Goal: Task Accomplishment & Management: Complete application form

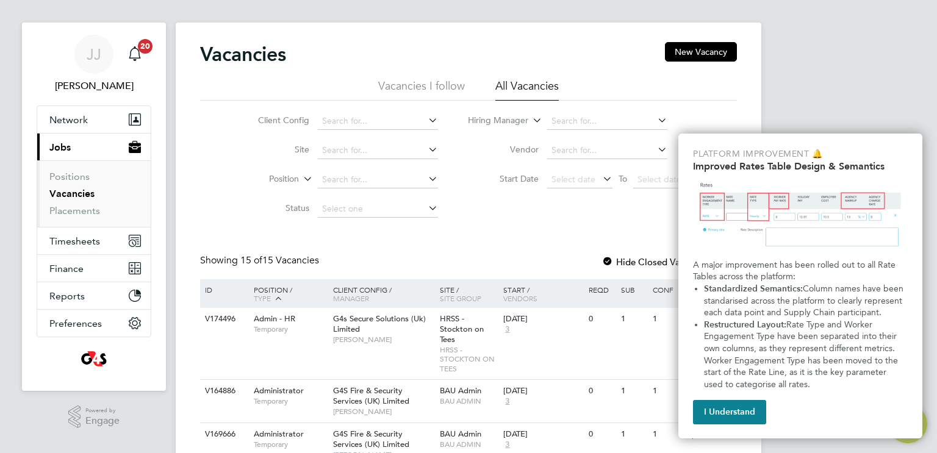
scroll to position [12, 0]
click at [749, 207] on img "Improved Rate Table Semantics" at bounding box center [800, 215] width 215 height 77
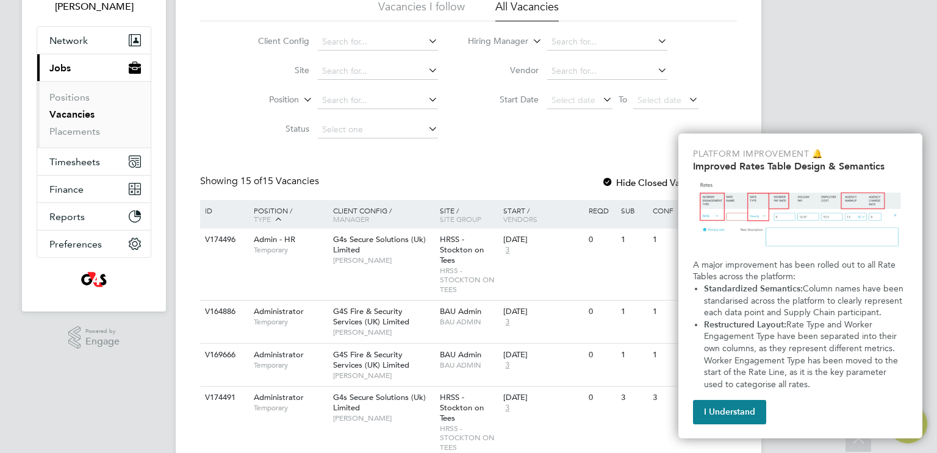
scroll to position [90, 0]
click at [808, 81] on div "[PERSON_NAME] [PERSON_NAME] Notifications 20 Applications: Network Team Members…" at bounding box center [468, 458] width 937 height 1096
click at [59, 132] on link "Placements" at bounding box center [74, 132] width 51 height 12
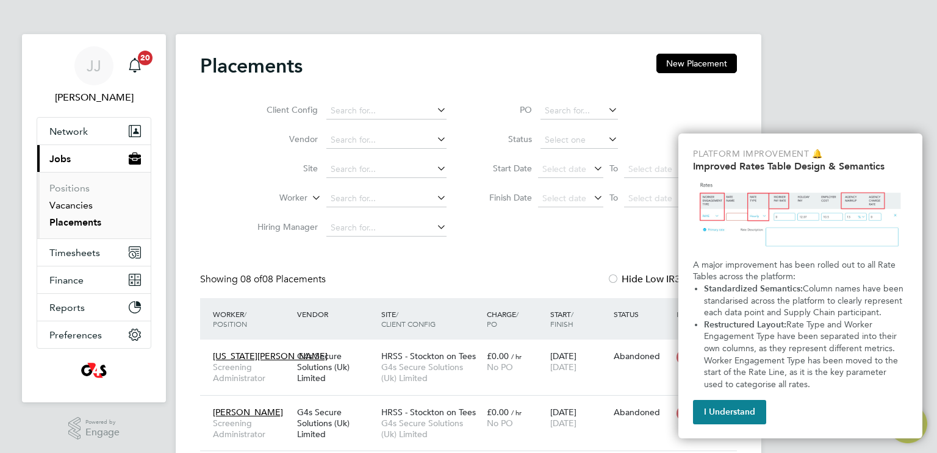
click at [66, 203] on link "Vacancies" at bounding box center [70, 205] width 43 height 12
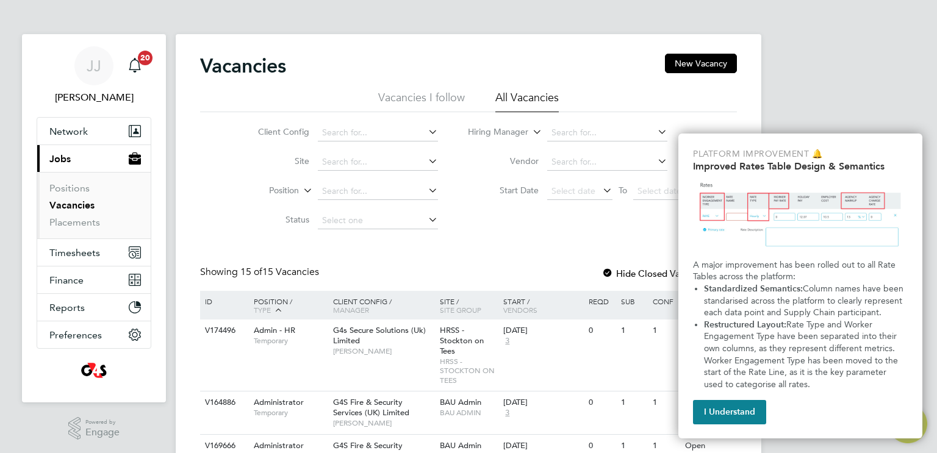
click at [426, 134] on icon at bounding box center [426, 131] width 0 height 17
click at [413, 151] on li "G4S Fire & Security Services (UK) Limited" at bounding box center [402, 149] width 170 height 16
type input "G4S Fire & Security Services (UK) Limited"
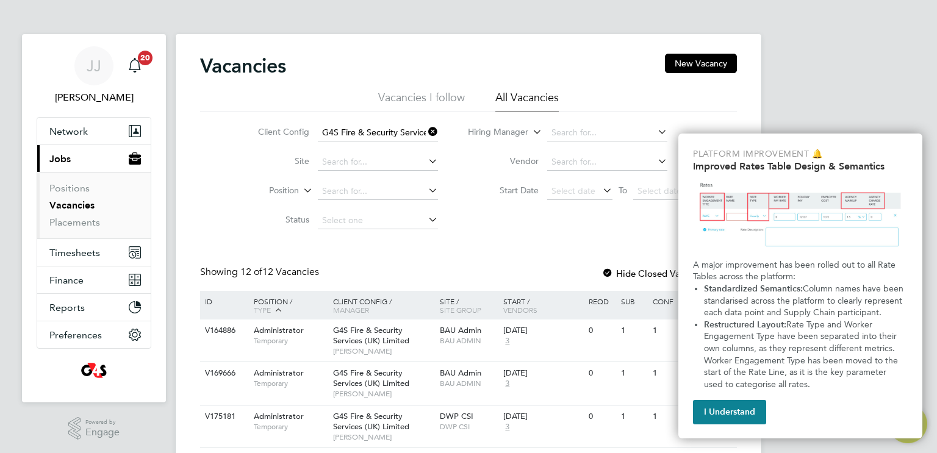
click at [426, 162] on icon at bounding box center [426, 160] width 0 height 17
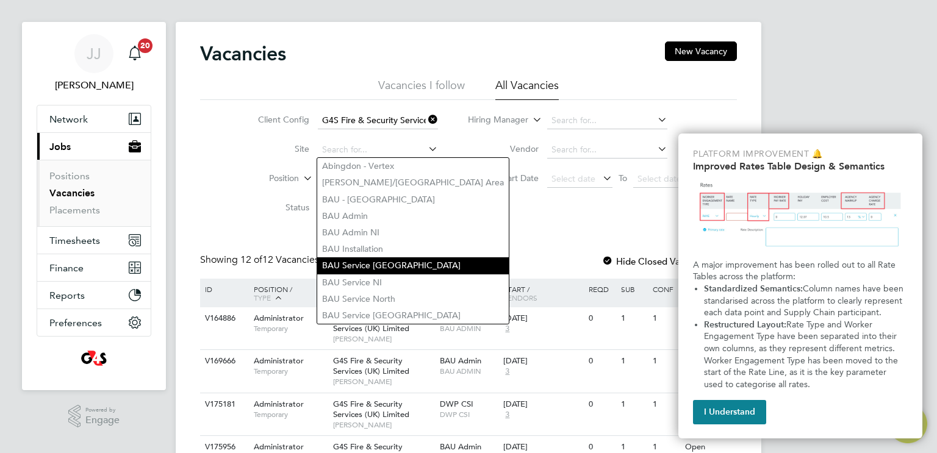
click at [405, 265] on li "BAU Service [GEOGRAPHIC_DATA]" at bounding box center [412, 265] width 191 height 16
type input "BAU Service [GEOGRAPHIC_DATA]"
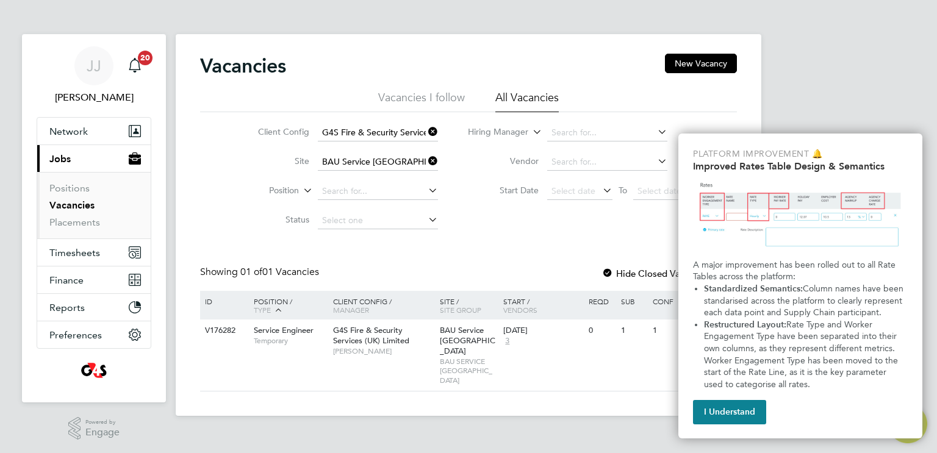
click at [426, 187] on icon at bounding box center [426, 190] width 0 height 17
click at [391, 212] on li "System Engineer - Fire & Security" at bounding box center [388, 207] width 143 height 16
type input "System Engineer - Fire & Security"
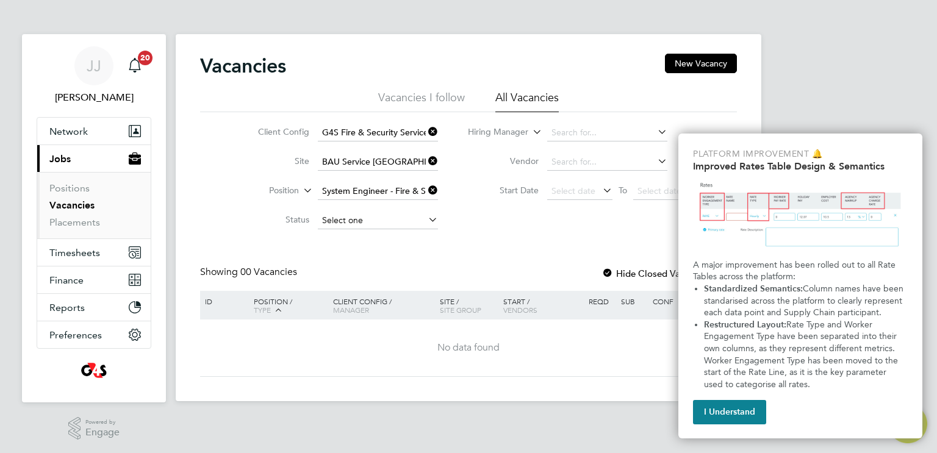
click at [406, 216] on input at bounding box center [378, 220] width 120 height 17
click at [476, 222] on div "Client Config G4S Fire & Security Services ([GEOGRAPHIC_DATA]) Limited Site BAU…" at bounding box center [468, 173] width 537 height 123
click at [685, 68] on button "New Vacancy" at bounding box center [701, 64] width 72 height 20
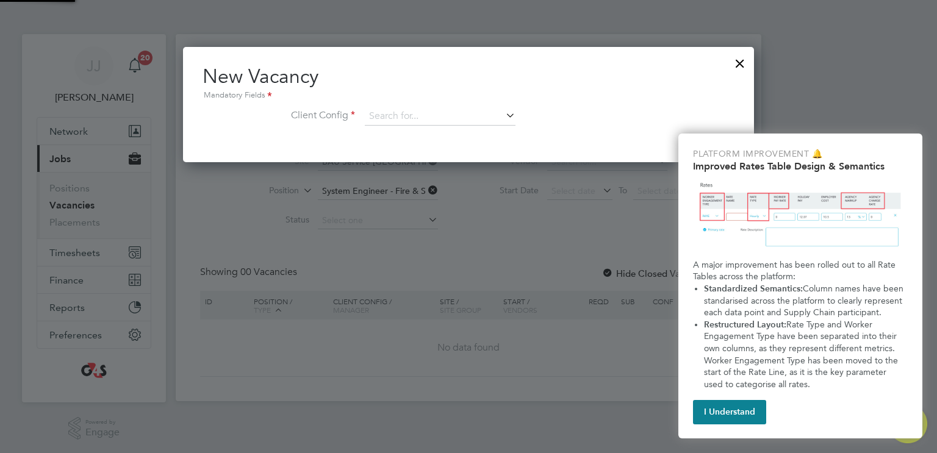
scroll to position [115, 571]
click at [503, 115] on icon at bounding box center [503, 115] width 0 height 17
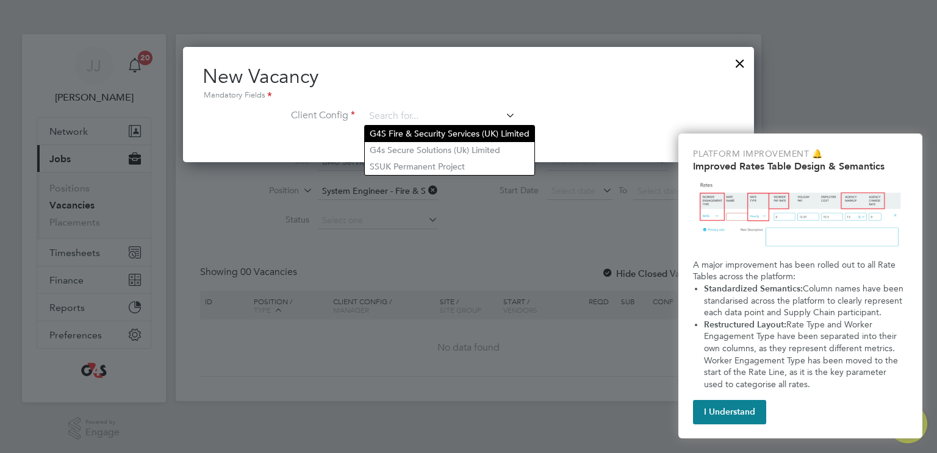
click at [465, 135] on li "G4S Fire & Security Services (UK) Limited" at bounding box center [450, 134] width 170 height 16
type input "G4S Fire & Security Services (UK) Limited"
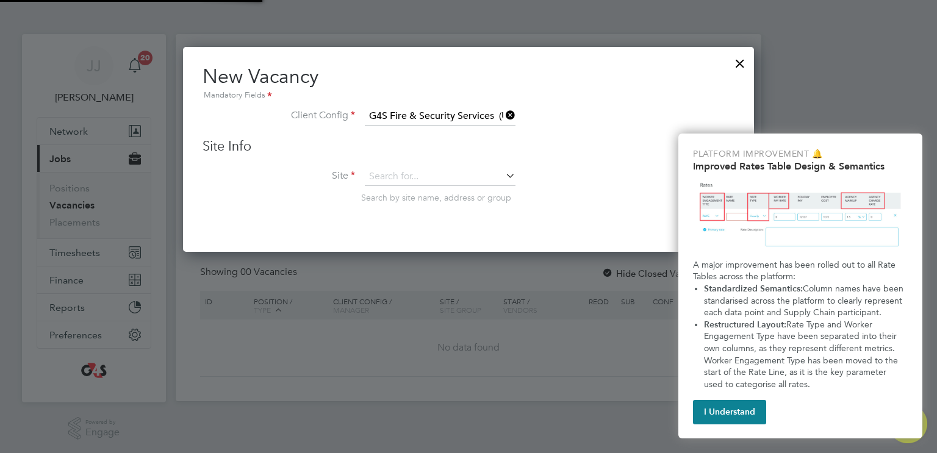
scroll to position [205, 571]
click at [503, 175] on icon at bounding box center [503, 175] width 0 height 17
type input "c"
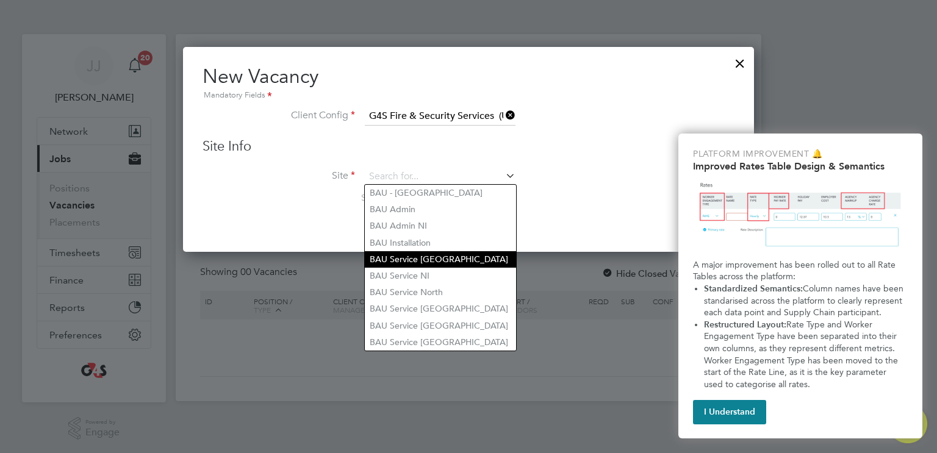
click at [480, 251] on li "BAU Service [GEOGRAPHIC_DATA]" at bounding box center [440, 259] width 151 height 16
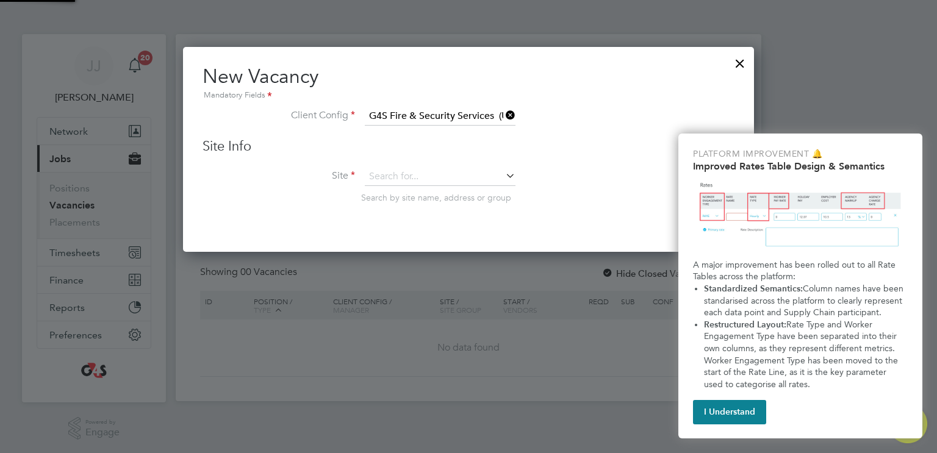
type input "BAU Service [GEOGRAPHIC_DATA]"
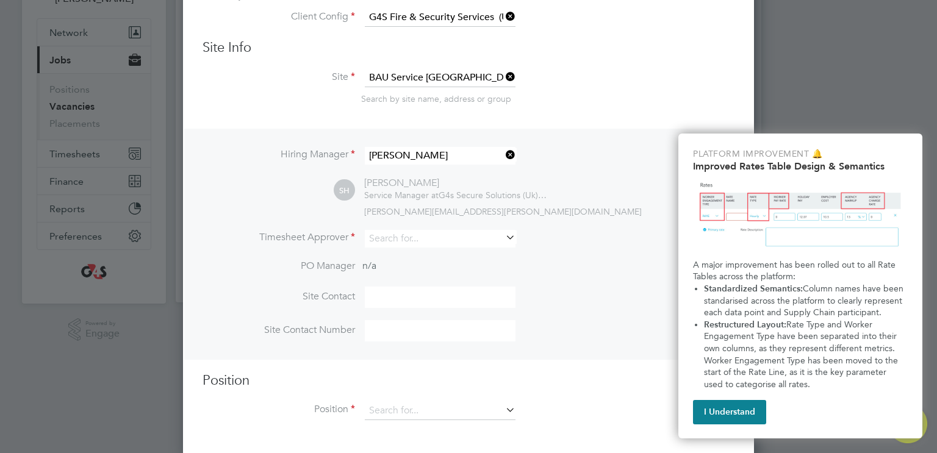
scroll to position [100, 0]
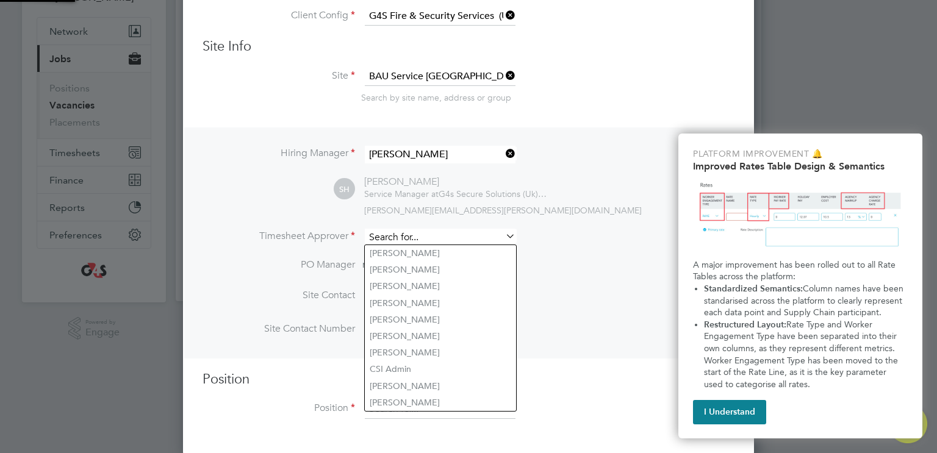
click at [434, 234] on input at bounding box center [440, 238] width 151 height 18
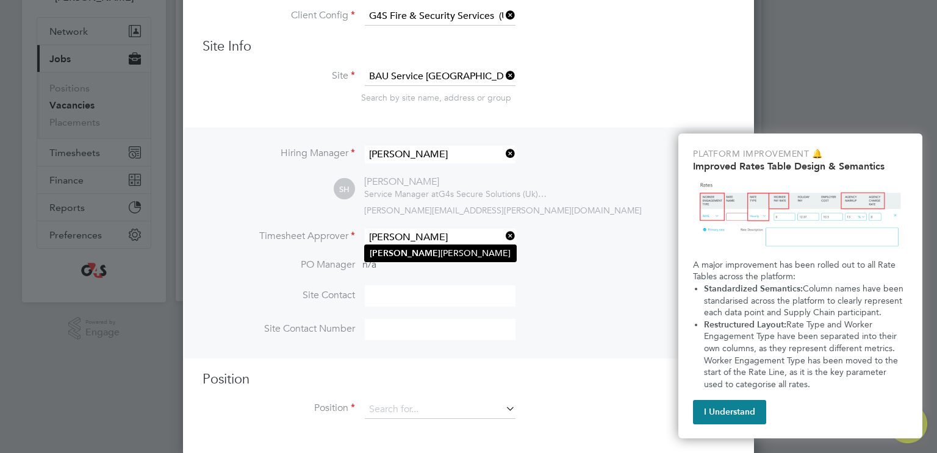
click at [406, 246] on li "[PERSON_NAME]" at bounding box center [440, 253] width 151 height 16
type input "[PERSON_NAME]"
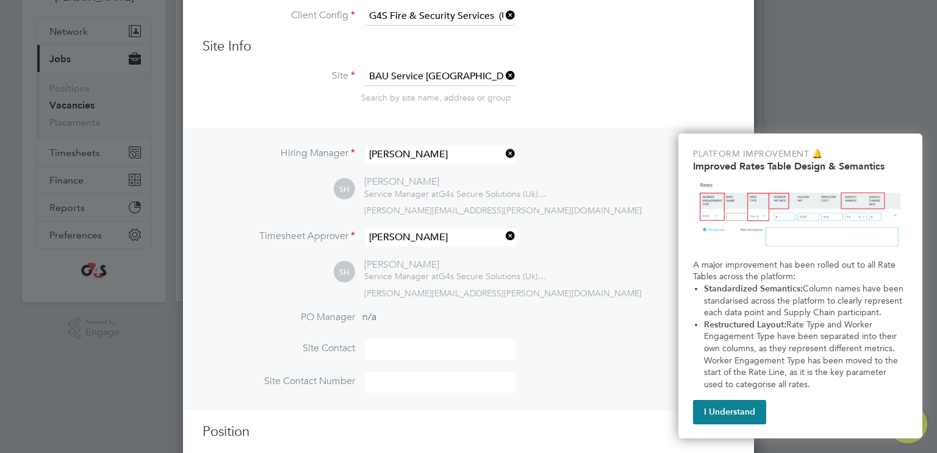
click at [391, 346] on input at bounding box center [440, 348] width 151 height 21
drag, startPoint x: 438, startPoint y: 351, endPoint x: 365, endPoint y: 348, distance: 73.2
click at [365, 348] on input "[GEOGRAPHIC_DATA]" at bounding box center [440, 348] width 151 height 21
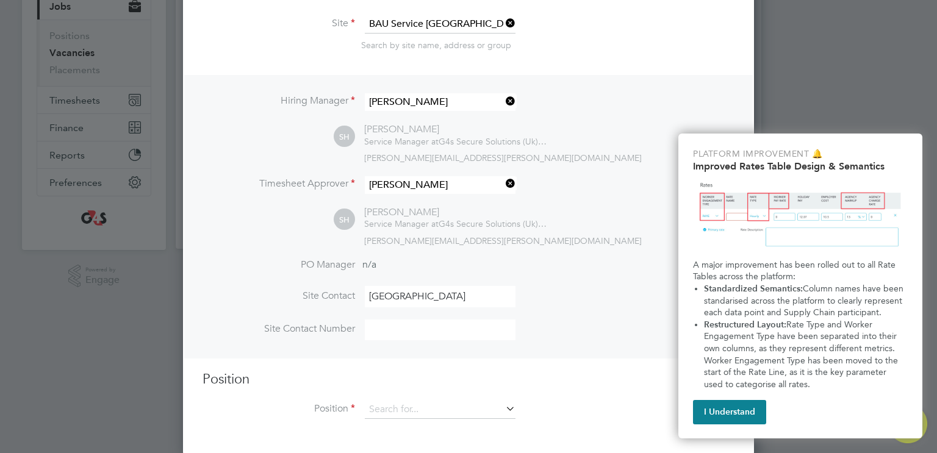
scroll to position [154, 0]
type input "[GEOGRAPHIC_DATA]"
click at [400, 407] on input at bounding box center [440, 408] width 151 height 18
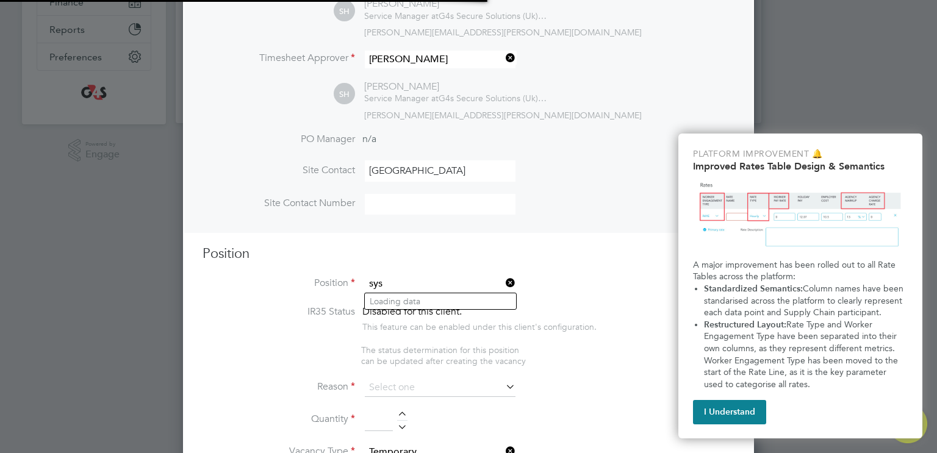
scroll to position [1751, 571]
drag, startPoint x: 415, startPoint y: 281, endPoint x: 377, endPoint y: 276, distance: 38.1
click at [377, 276] on input "sysems" at bounding box center [440, 284] width 151 height 18
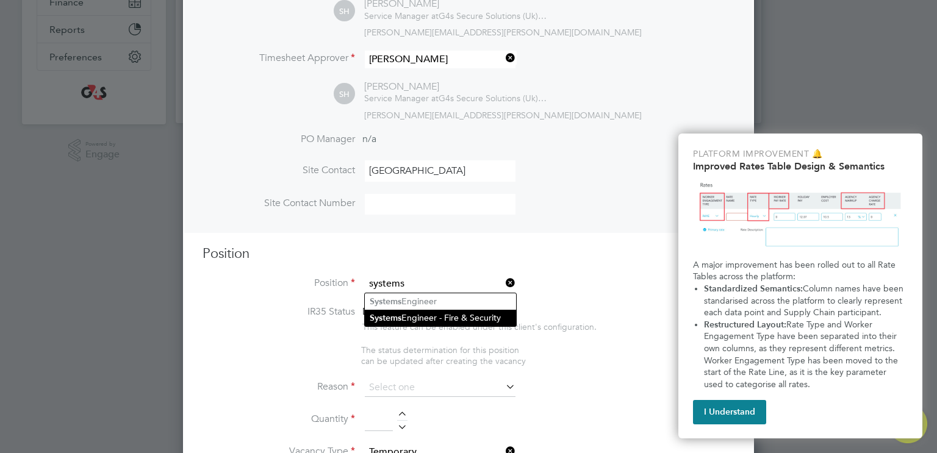
click at [450, 314] on li "Systems Engineer - Fire & Security" at bounding box center [440, 318] width 151 height 16
type input "Systems Engineer - Fire & Security"
type textarea "System Engineer"
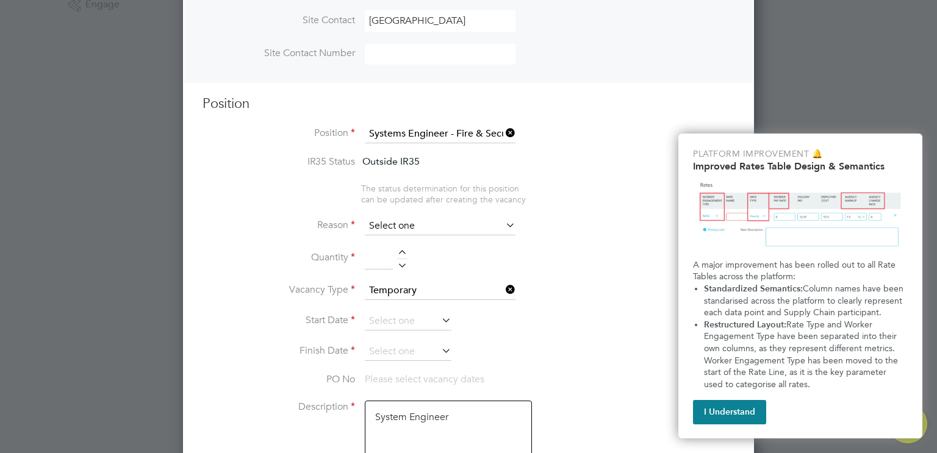
scroll to position [429, 0]
click at [412, 224] on input at bounding box center [440, 225] width 151 height 18
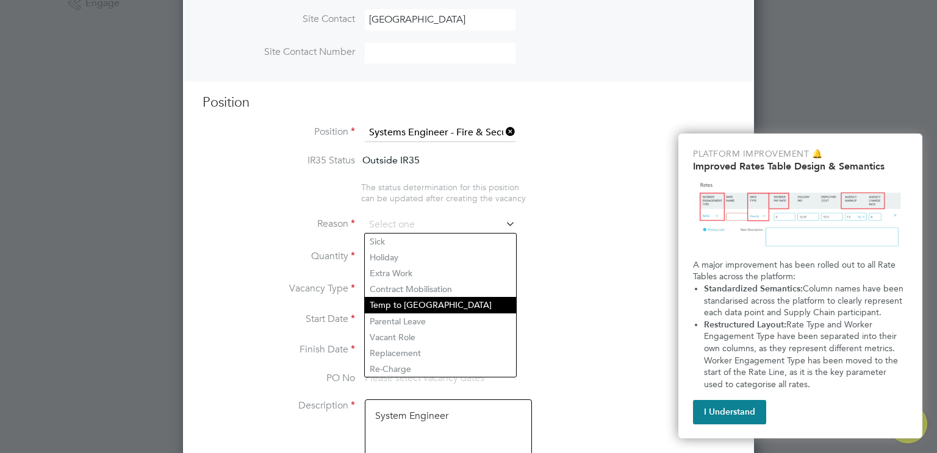
click at [407, 306] on li "Temp to [GEOGRAPHIC_DATA]" at bounding box center [440, 305] width 151 height 16
type input "Temp to [GEOGRAPHIC_DATA]"
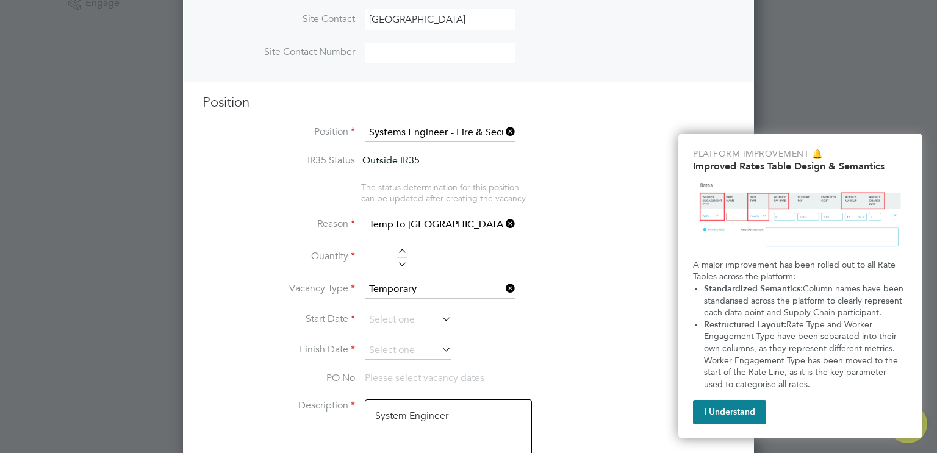
click at [402, 246] on li "Quantity" at bounding box center [468, 263] width 532 height 34
click at [382, 261] on input at bounding box center [379, 257] width 28 height 22
type input "1"
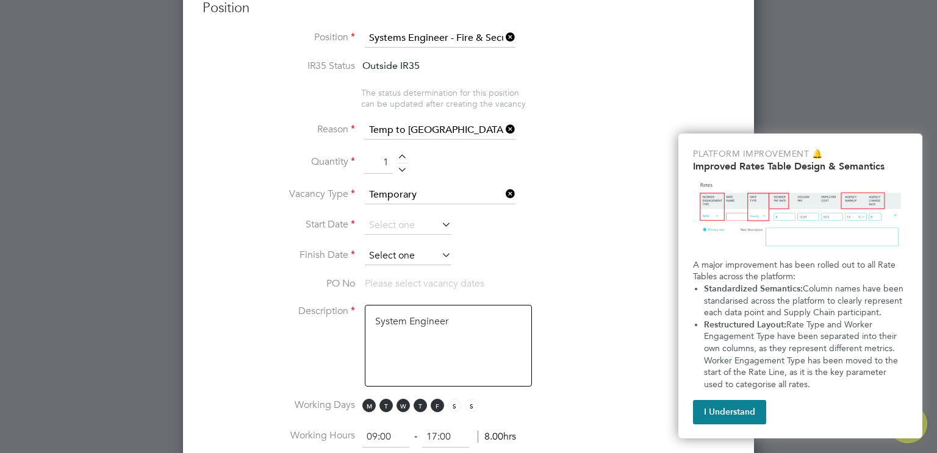
scroll to position [528, 0]
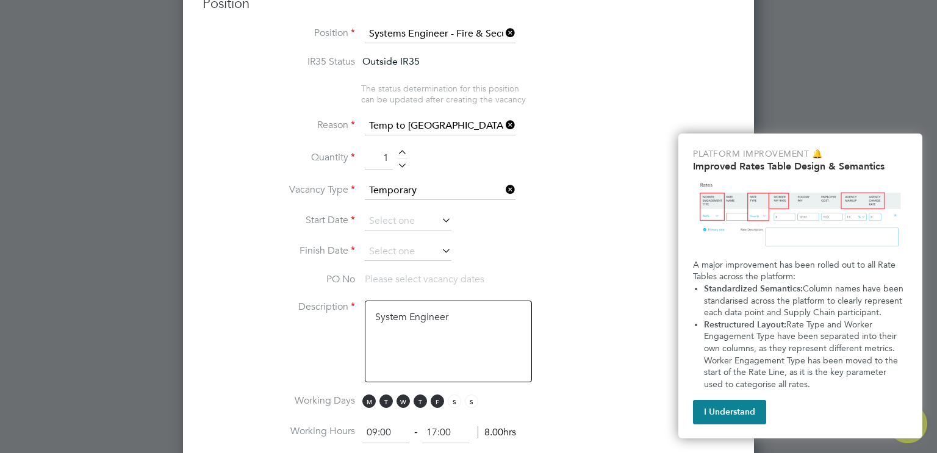
click at [439, 223] on icon at bounding box center [439, 220] width 0 height 17
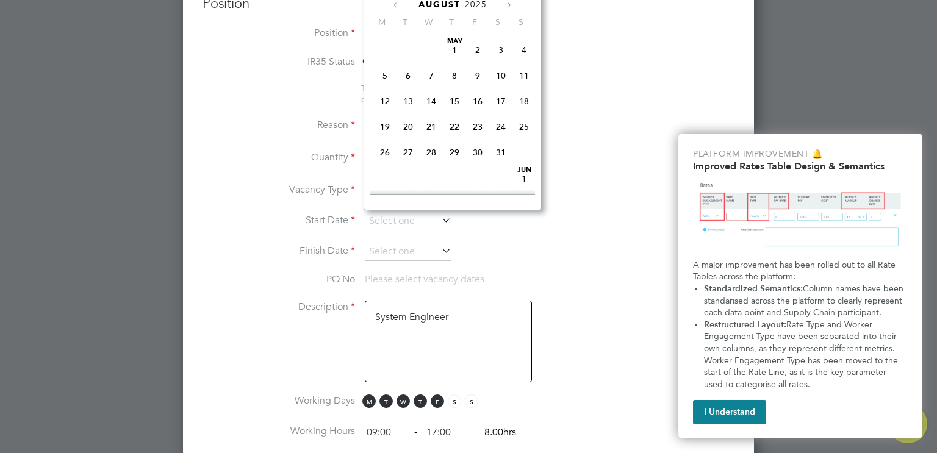
scroll to position [487, 0]
click at [407, 88] on span "26" at bounding box center [407, 76] width 23 height 23
type input "[DATE]"
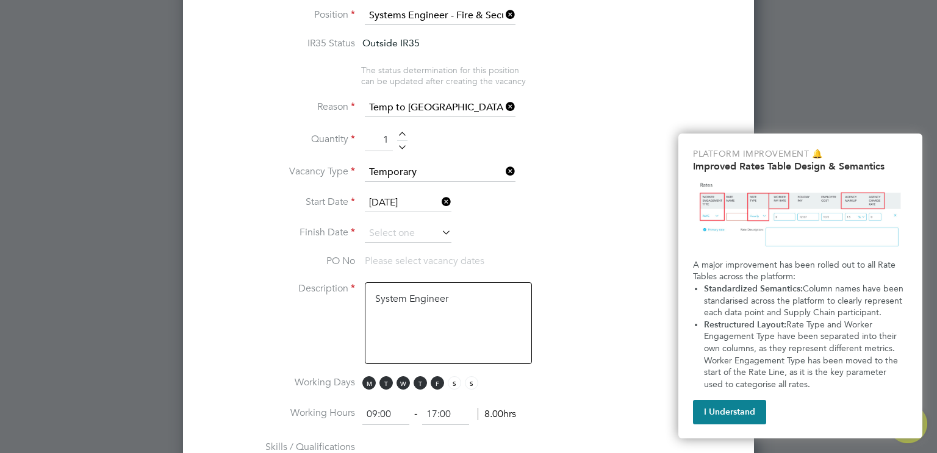
scroll to position [561, 0]
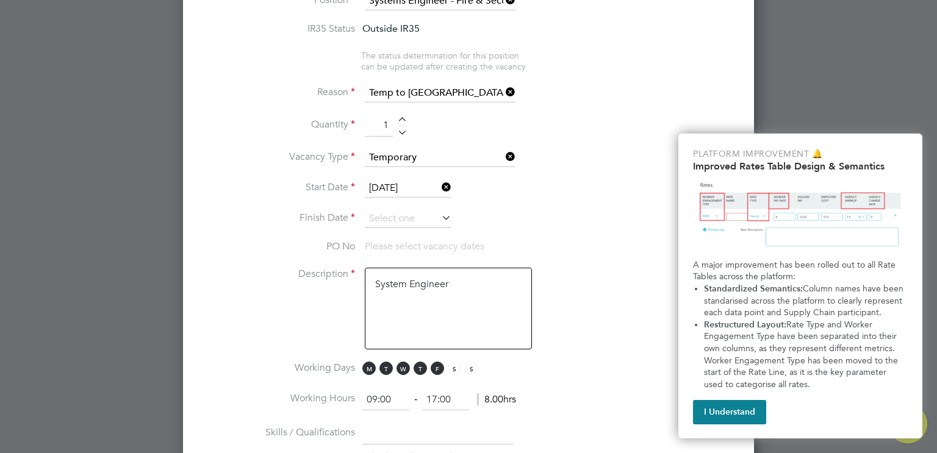
click at [439, 218] on icon at bounding box center [439, 217] width 0 height 17
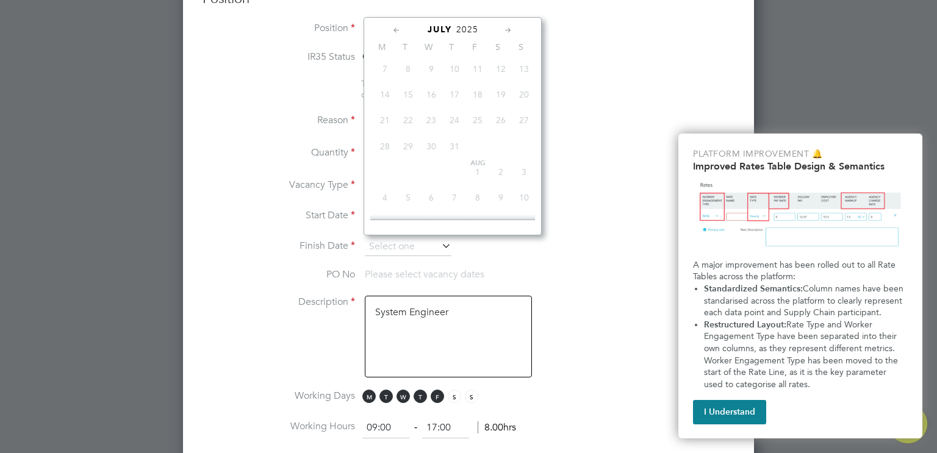
scroll to position [519, 0]
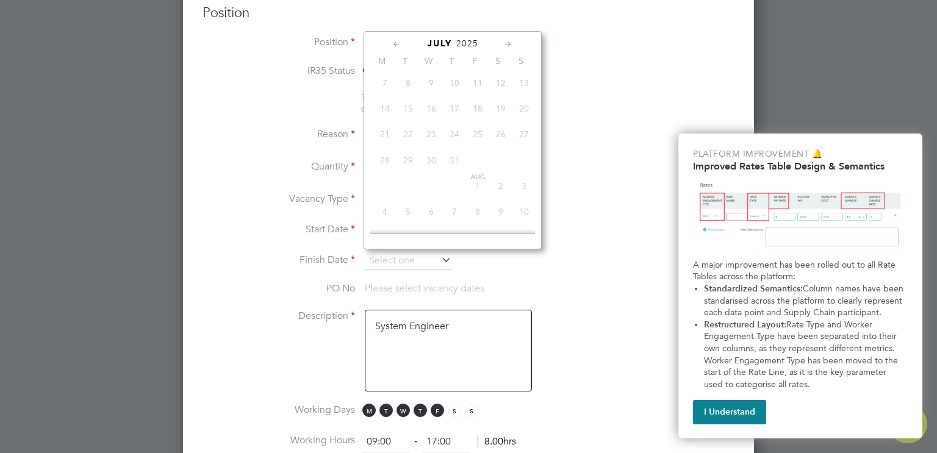
click at [507, 45] on icon at bounding box center [508, 44] width 12 height 13
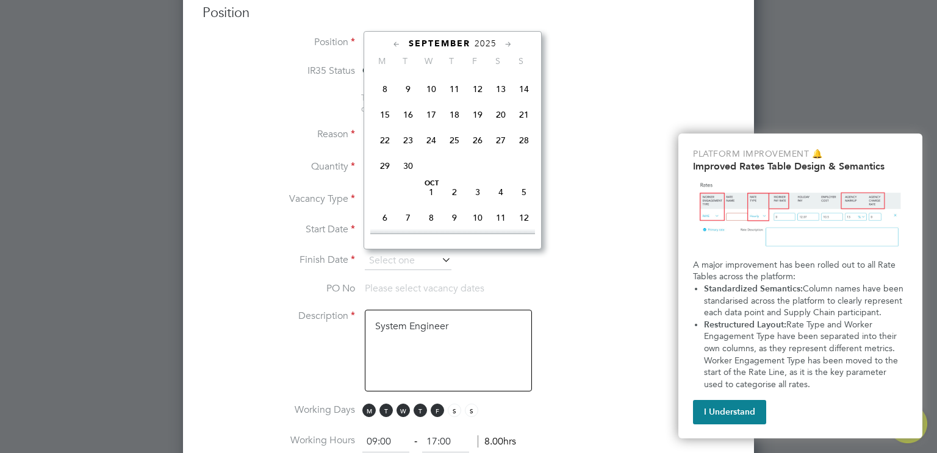
click at [507, 45] on icon at bounding box center [508, 44] width 12 height 13
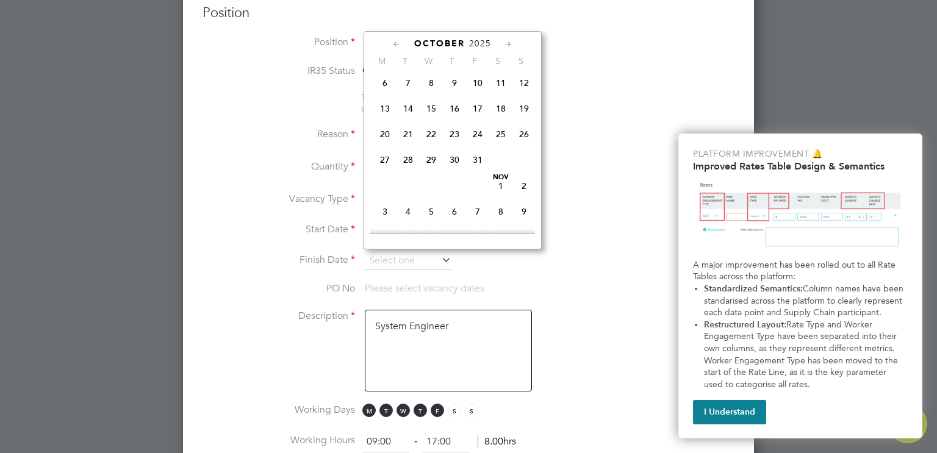
click at [507, 45] on icon at bounding box center [508, 44] width 12 height 13
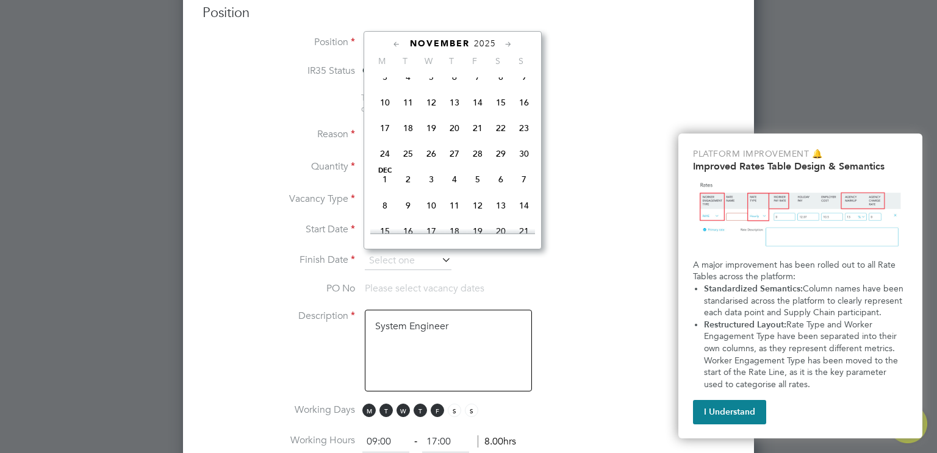
click at [508, 45] on icon at bounding box center [508, 44] width 12 height 13
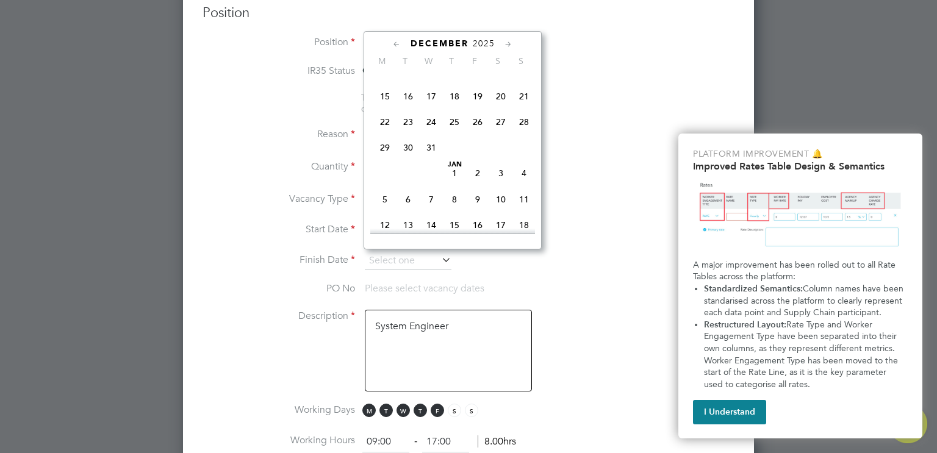
click at [434, 159] on span "31" at bounding box center [431, 147] width 23 height 23
type input "[DATE]"
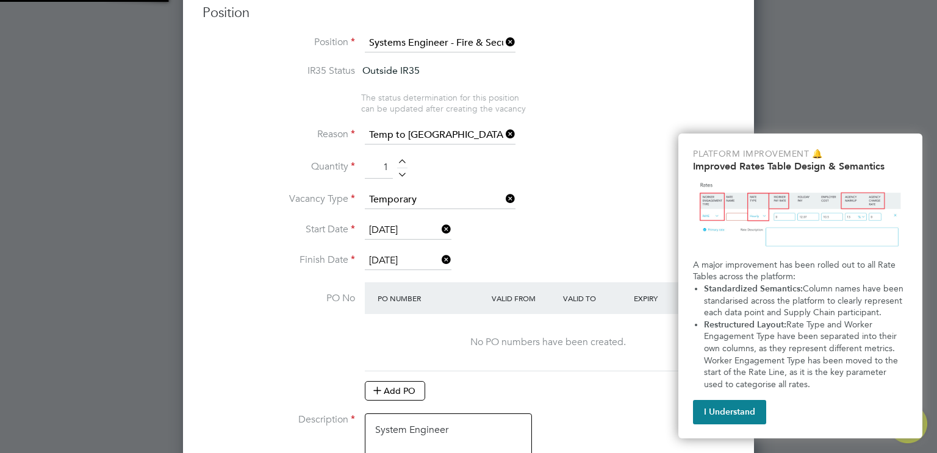
scroll to position [1929, 571]
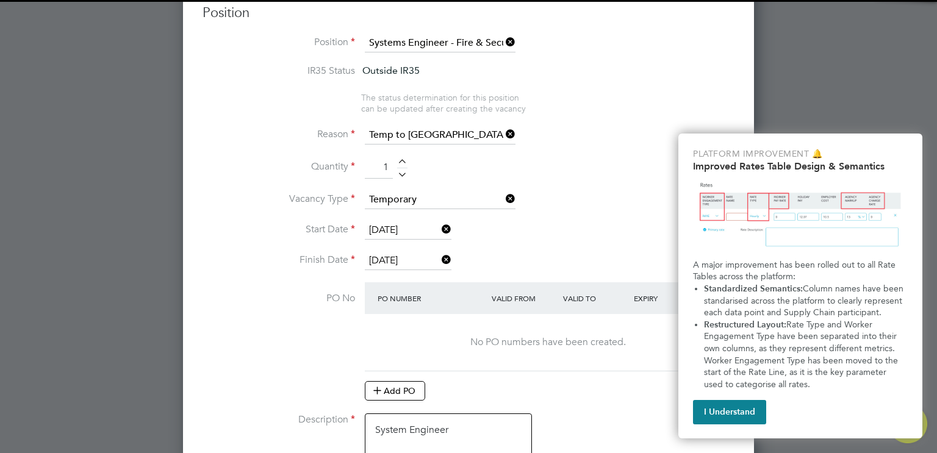
click at [531, 198] on li "Vacancy Type Temporary" at bounding box center [468, 206] width 532 height 30
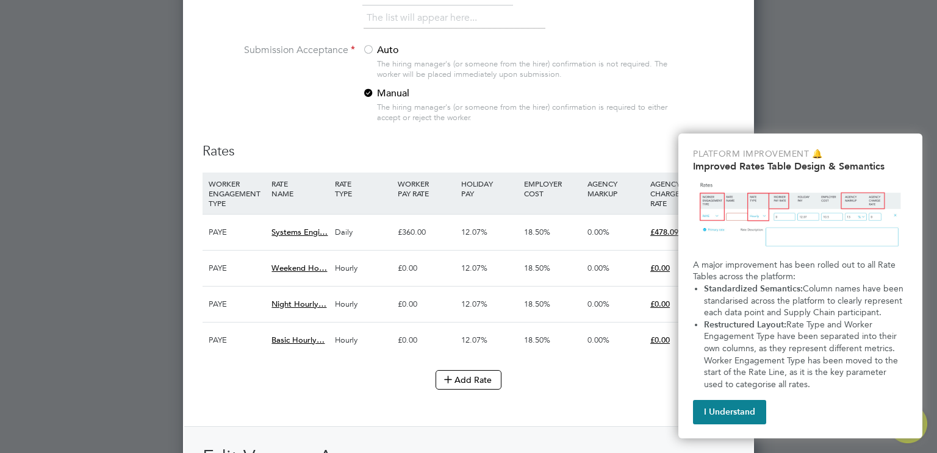
scroll to position [1292, 0]
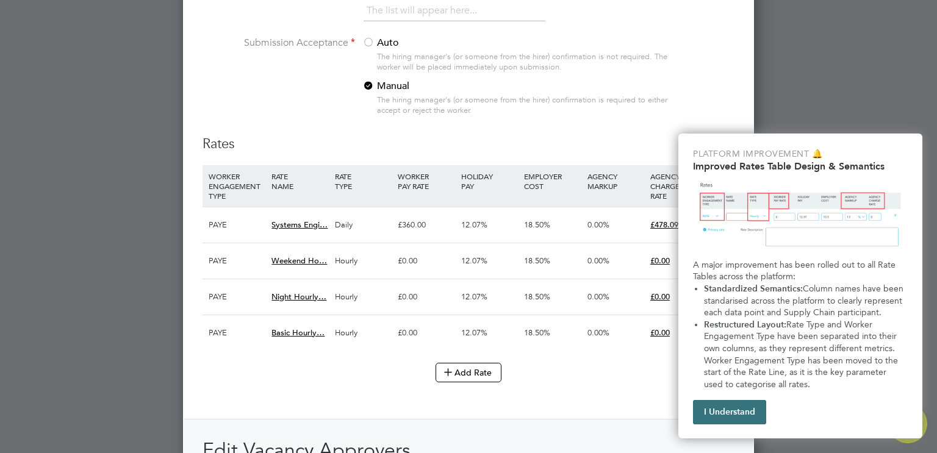
click at [724, 411] on button "I Understand" at bounding box center [729, 412] width 73 height 24
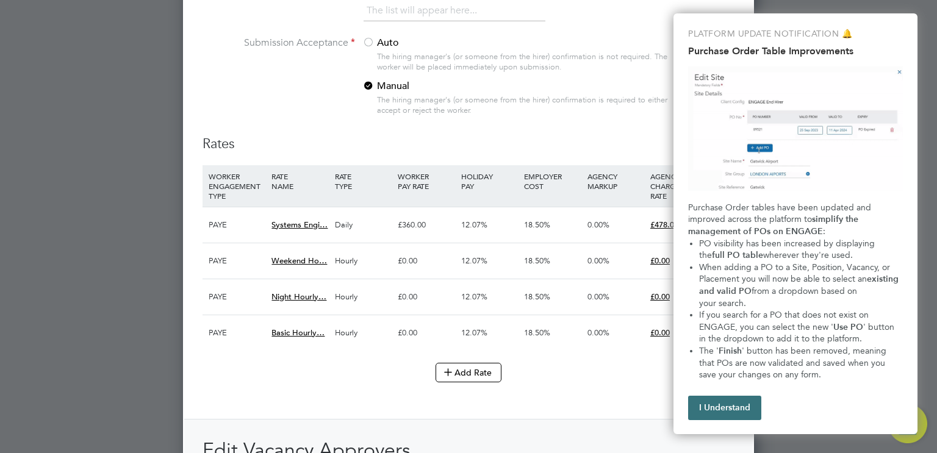
click at [723, 404] on button "I Understand" at bounding box center [724, 408] width 73 height 24
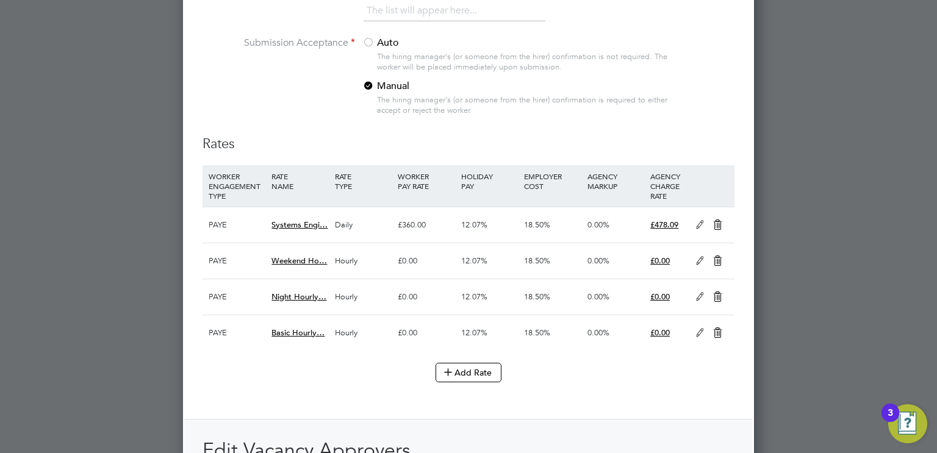
click at [698, 221] on icon at bounding box center [699, 225] width 15 height 10
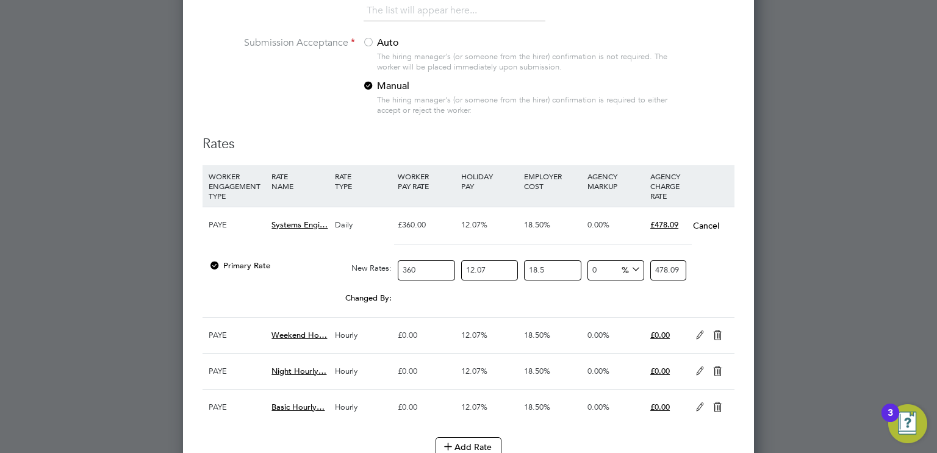
scroll to position [2004, 571]
click at [346, 221] on div "Daily" at bounding box center [363, 224] width 63 height 35
click at [706, 223] on button "Cancel" at bounding box center [705, 226] width 27 height 12
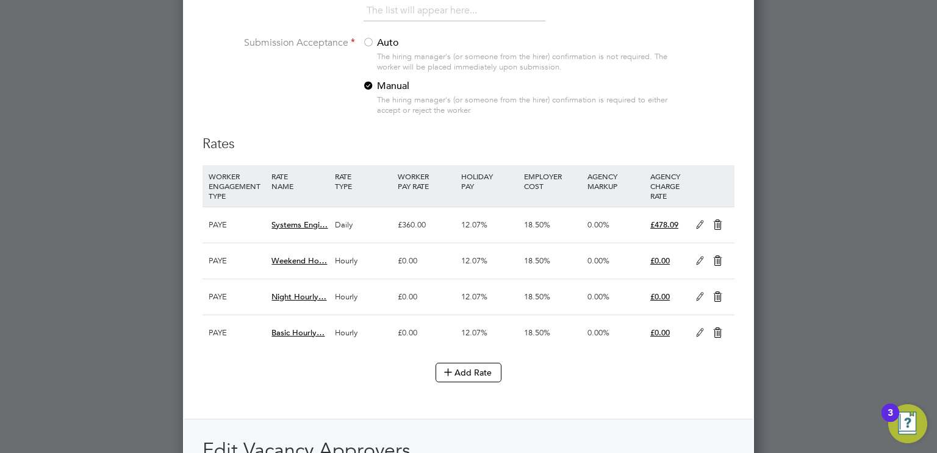
click at [699, 220] on icon at bounding box center [699, 225] width 15 height 10
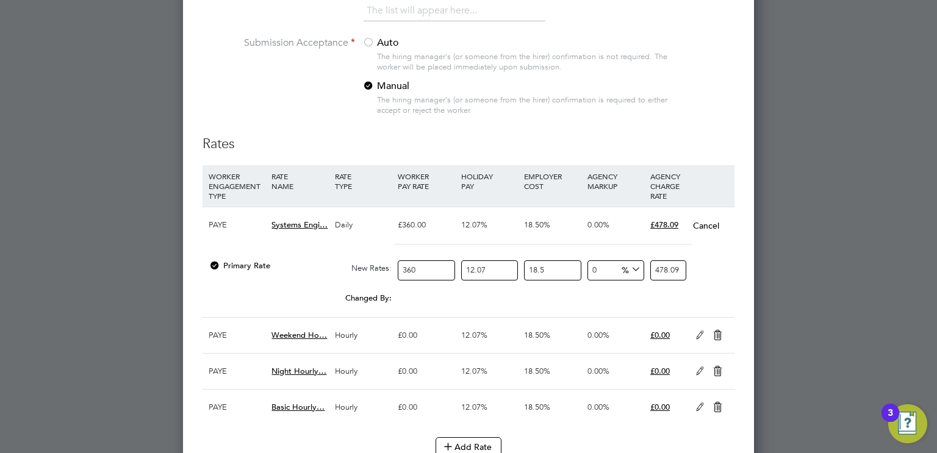
drag, startPoint x: 423, startPoint y: 263, endPoint x: 399, endPoint y: 263, distance: 23.8
click at [399, 263] on input "360" at bounding box center [426, 270] width 57 height 20
paste input "02.04"
type input "302.04"
type input "401.11803018"
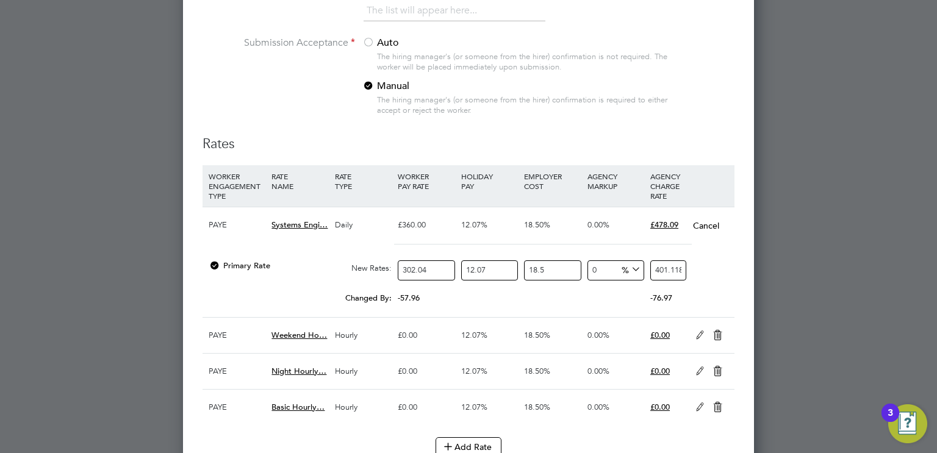
type input "302.04"
click at [477, 293] on div "0.00" at bounding box center [489, 293] width 63 height 12
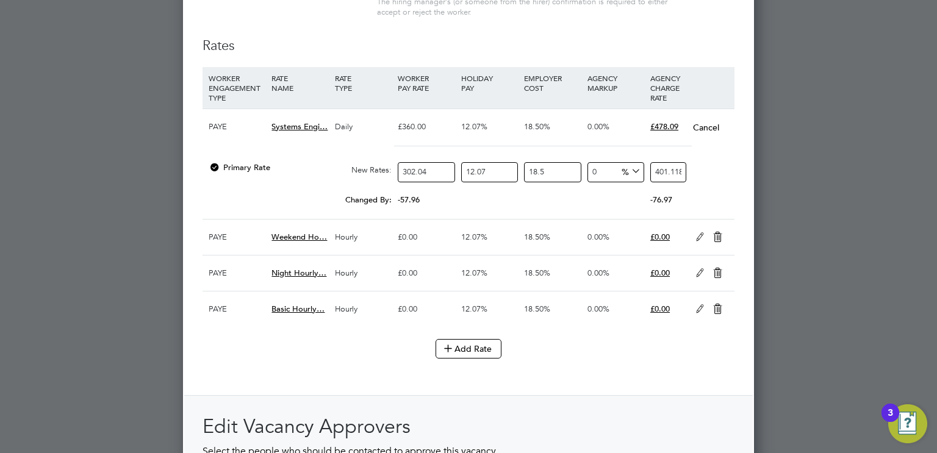
scroll to position [1399, 0]
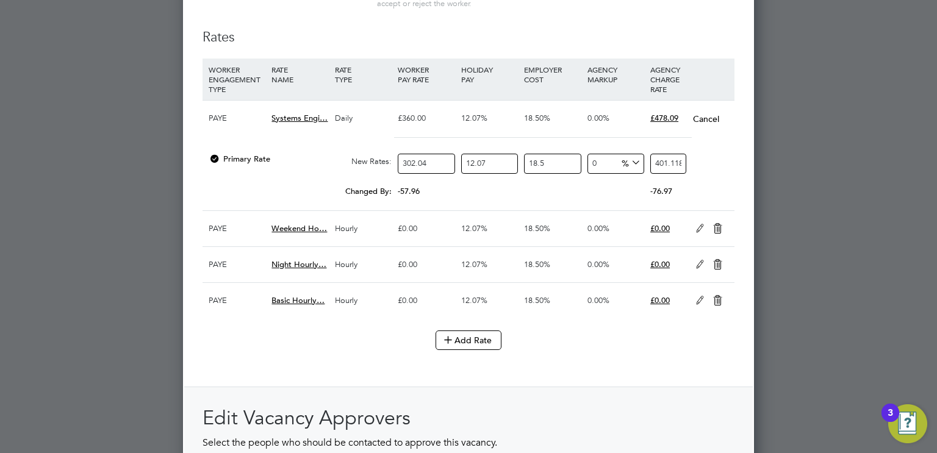
click at [609, 342] on div "Add Rate" at bounding box center [468, 341] width 532 height 20
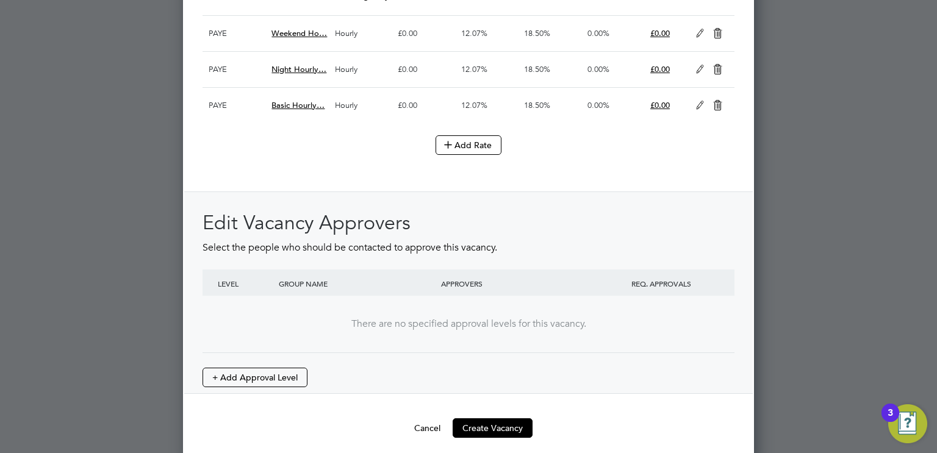
scroll to position [1596, 0]
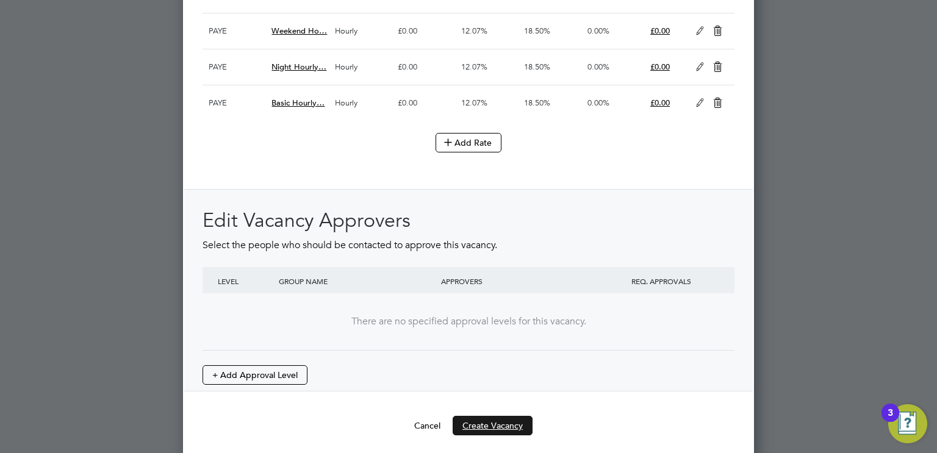
click at [508, 416] on button "Create Vacancy" at bounding box center [492, 426] width 80 height 20
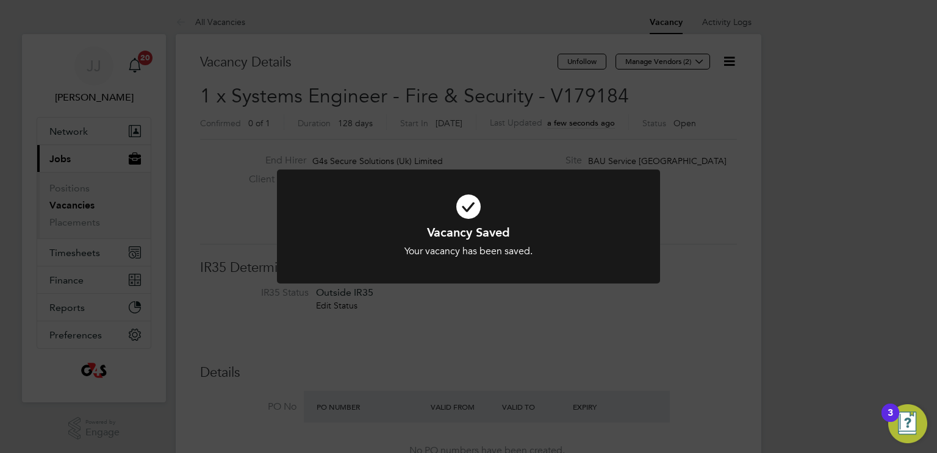
click at [525, 304] on div "Vacancy Saved Your vacancy has been saved. Cancel Okay" at bounding box center [468, 226] width 937 height 453
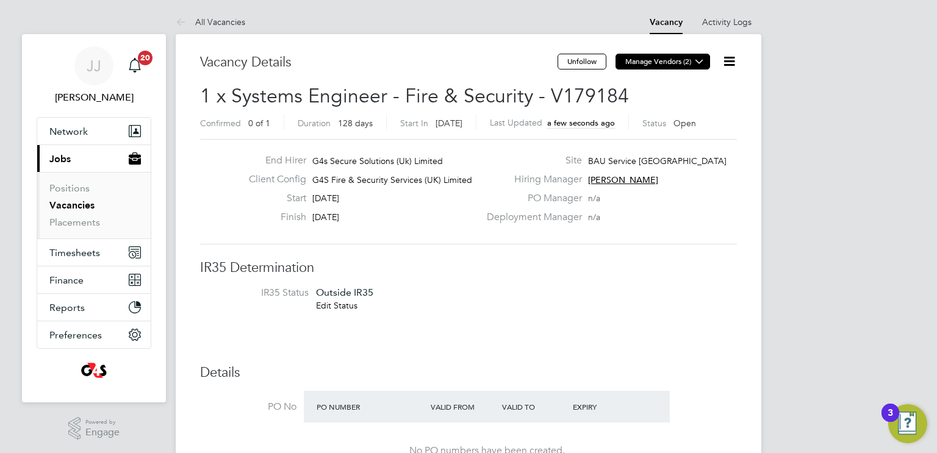
click at [703, 59] on icon at bounding box center [699, 61] width 9 height 9
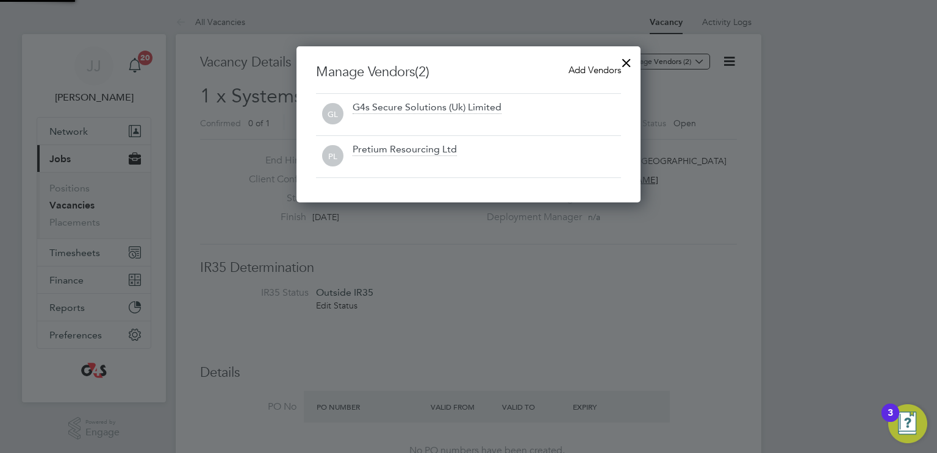
scroll to position [156, 345]
click at [574, 70] on span "Add Vendors" at bounding box center [594, 70] width 52 height 12
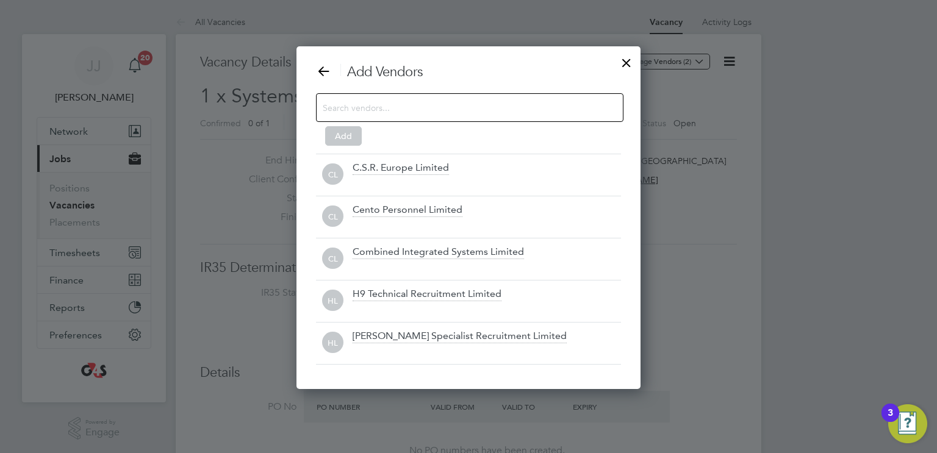
click at [509, 107] on input at bounding box center [460, 107] width 274 height 16
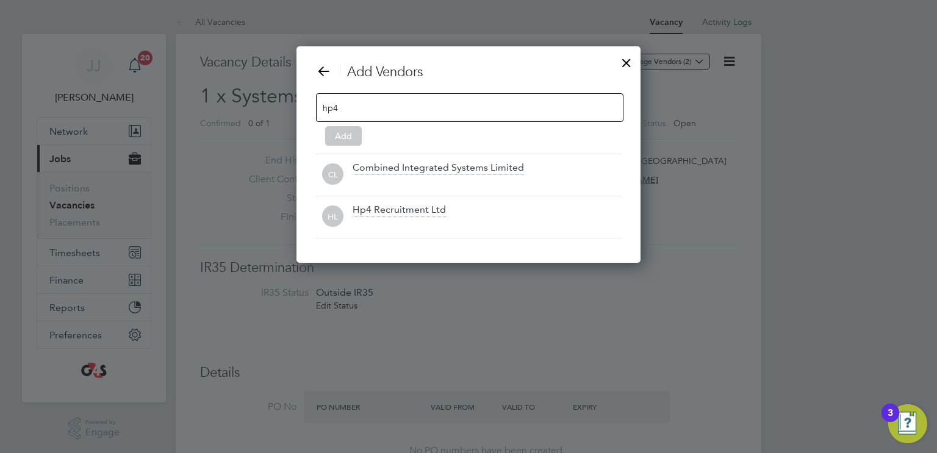
scroll to position [6, 6]
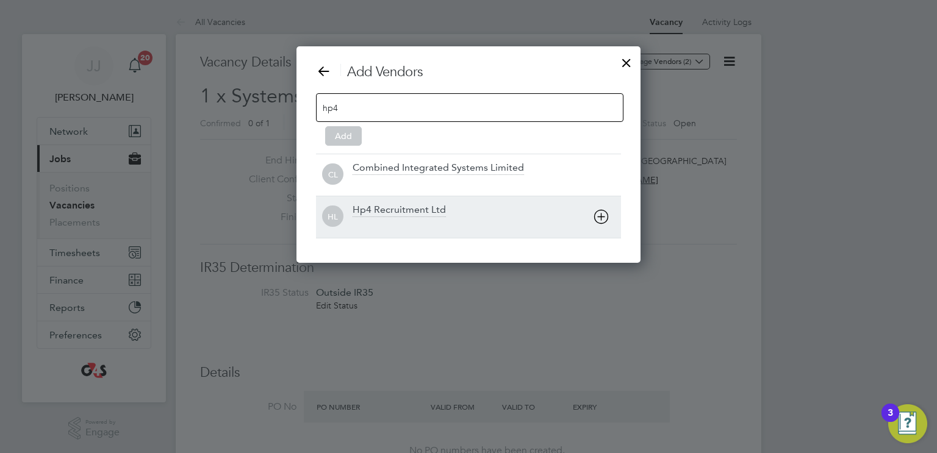
type input "hp4"
click at [421, 209] on div "Hp4 Recruitment Ltd" at bounding box center [398, 210] width 93 height 13
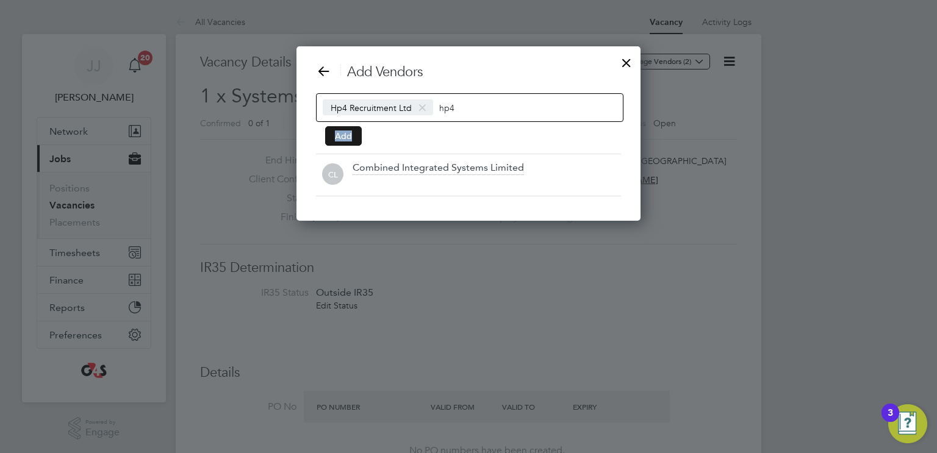
click at [335, 134] on button "Add" at bounding box center [343, 136] width 37 height 20
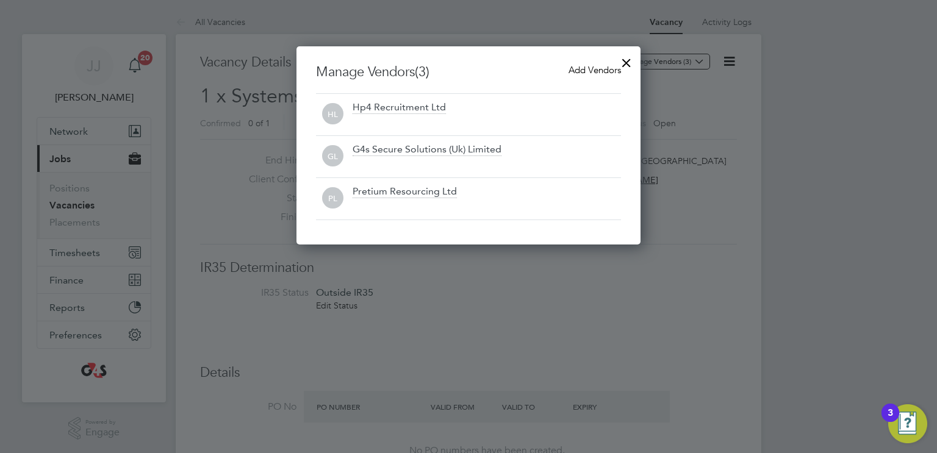
click at [796, 181] on div at bounding box center [468, 226] width 937 height 453
click at [624, 60] on div at bounding box center [626, 60] width 22 height 22
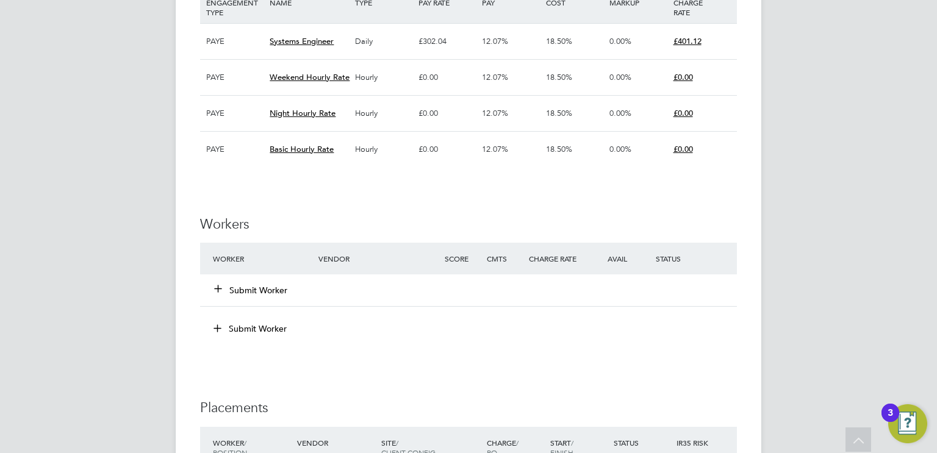
scroll to position [839, 0]
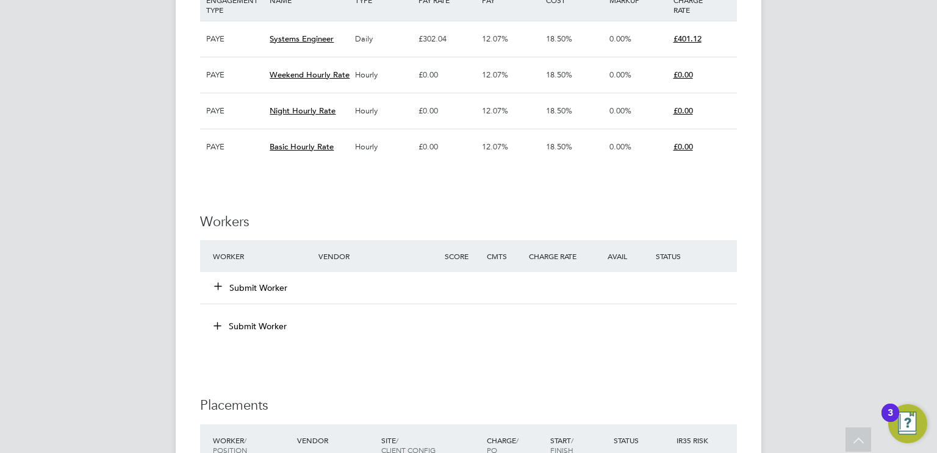
click at [218, 284] on icon at bounding box center [217, 285] width 9 height 9
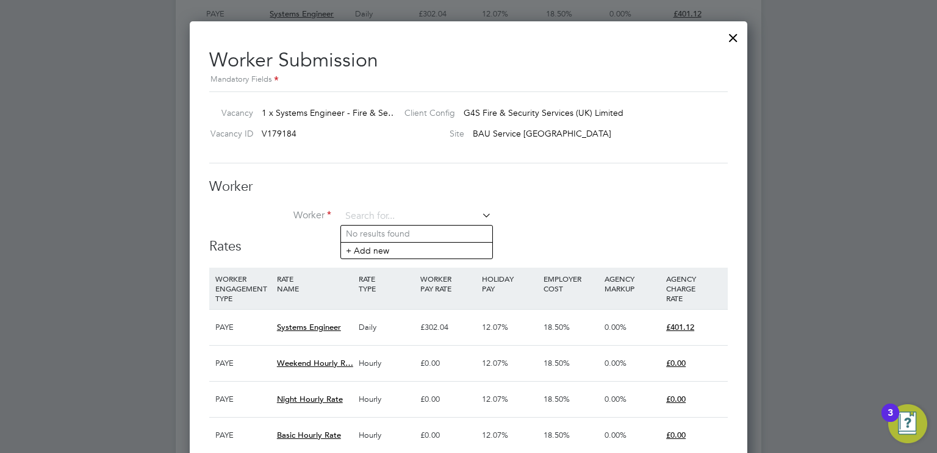
scroll to position [866, 0]
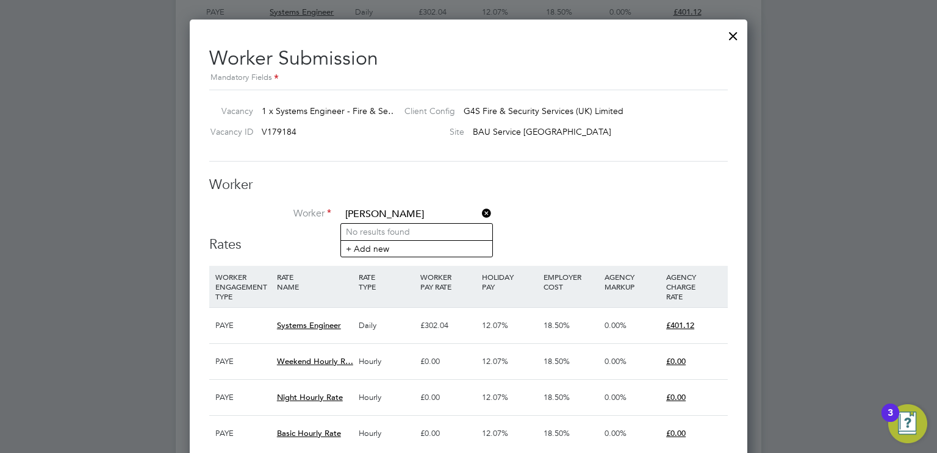
type input "[PERSON_NAME]"
click at [379, 246] on li "+ Add new" at bounding box center [416, 248] width 151 height 16
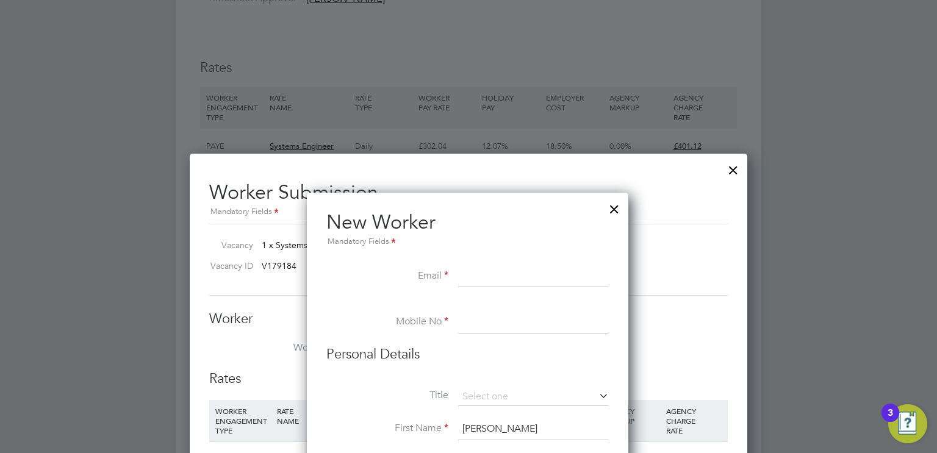
scroll to position [711, 0]
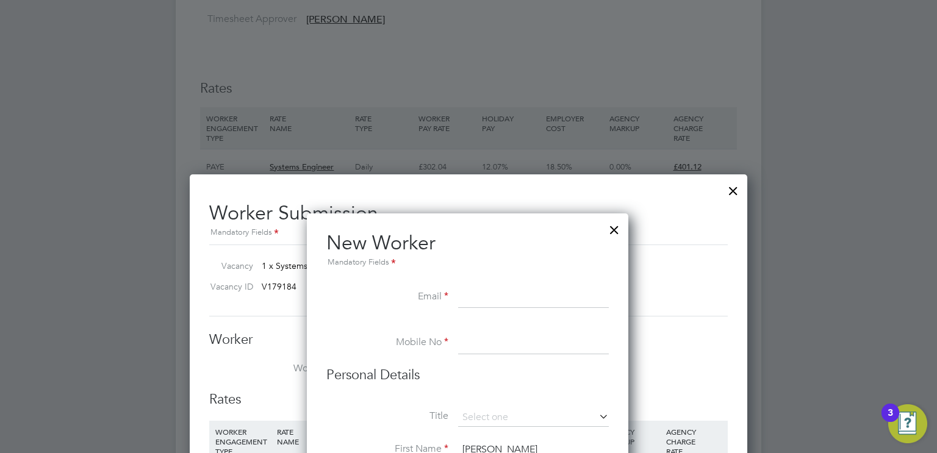
click at [613, 229] on div at bounding box center [614, 227] width 22 height 22
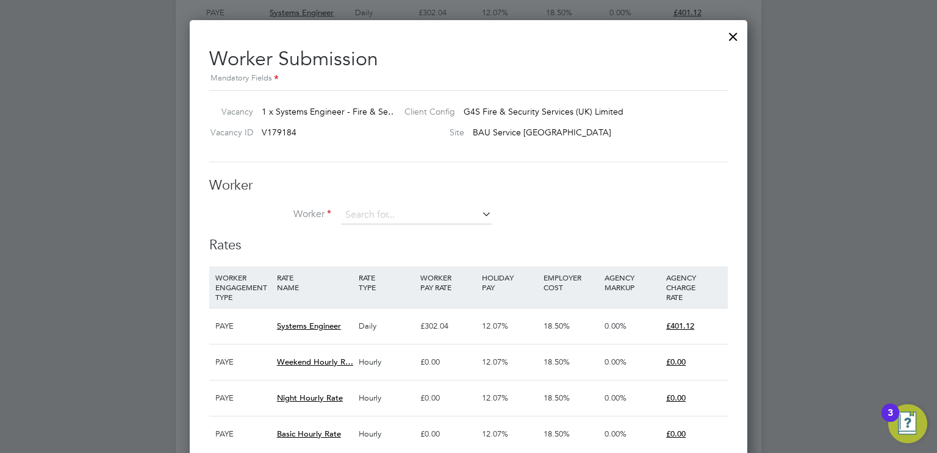
scroll to position [866, 0]
click at [731, 33] on div at bounding box center [733, 33] width 22 height 22
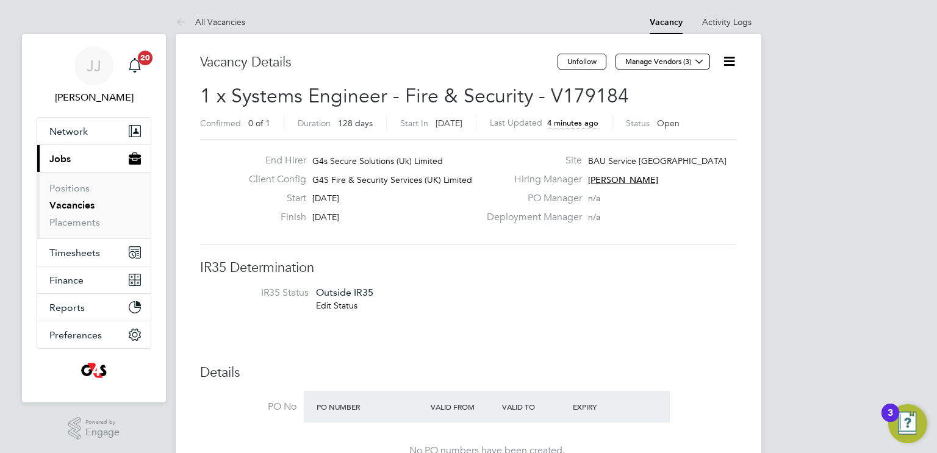
scroll to position [0, 0]
drag, startPoint x: 544, startPoint y: 98, endPoint x: 623, endPoint y: 97, distance: 79.3
click at [623, 97] on h2 "1 x Systems Engineer - Fire & Security - V179184 Confirmed 0 of 1 Duration 128 …" at bounding box center [468, 109] width 537 height 51
copy span "V179184"
